Goal: Information Seeking & Learning: Find specific fact

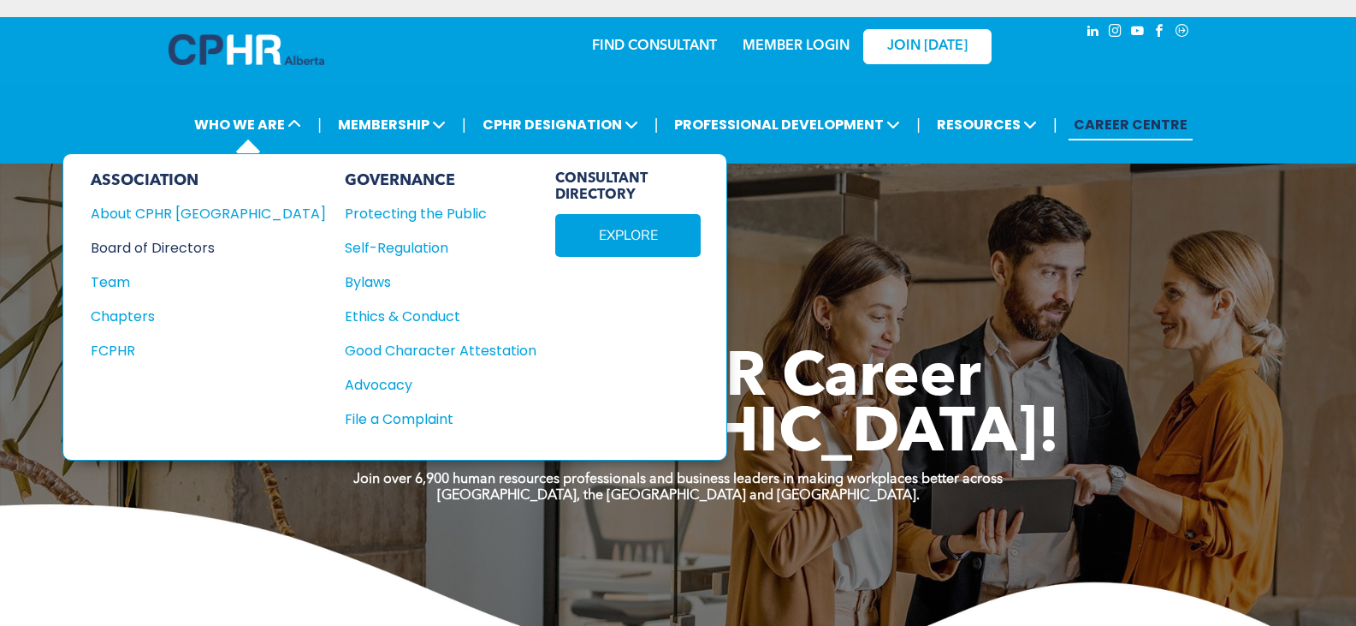
click at [137, 248] on div "Board of Directors" at bounding box center [197, 247] width 212 height 21
